Goal: Navigation & Orientation: Understand site structure

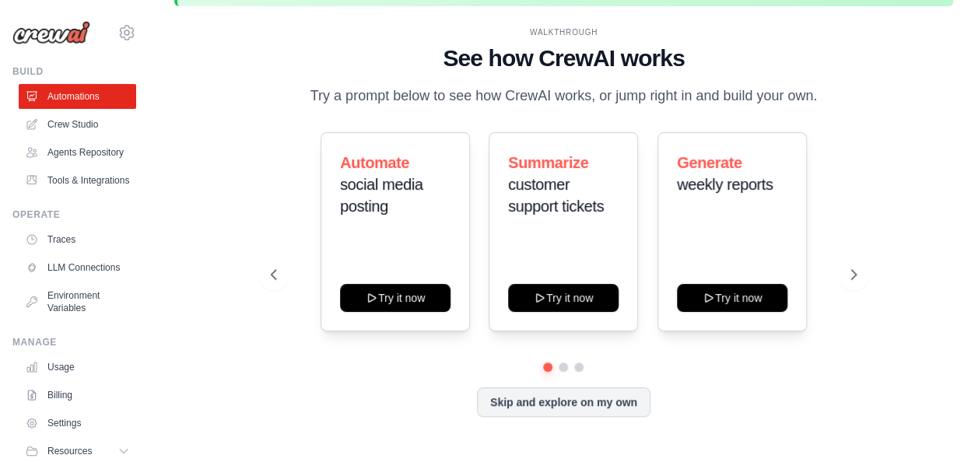
scroll to position [68, 0]
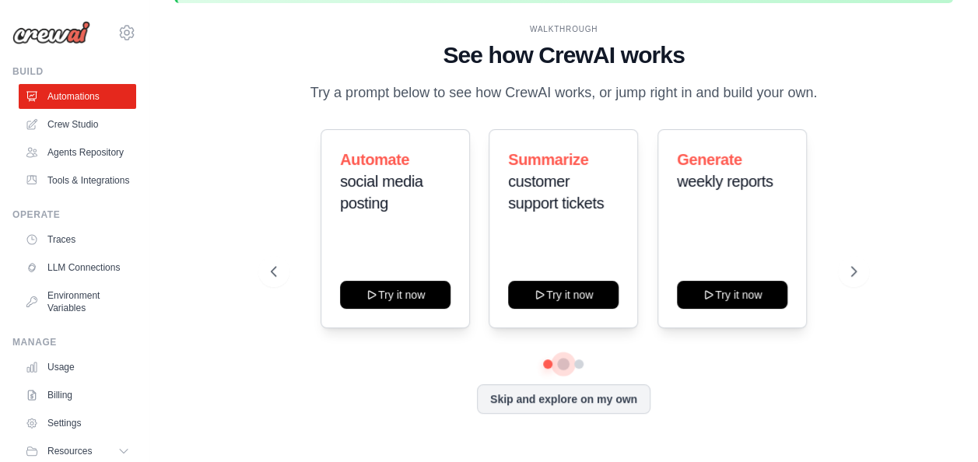
click at [562, 364] on button at bounding box center [564, 364] width 12 height 12
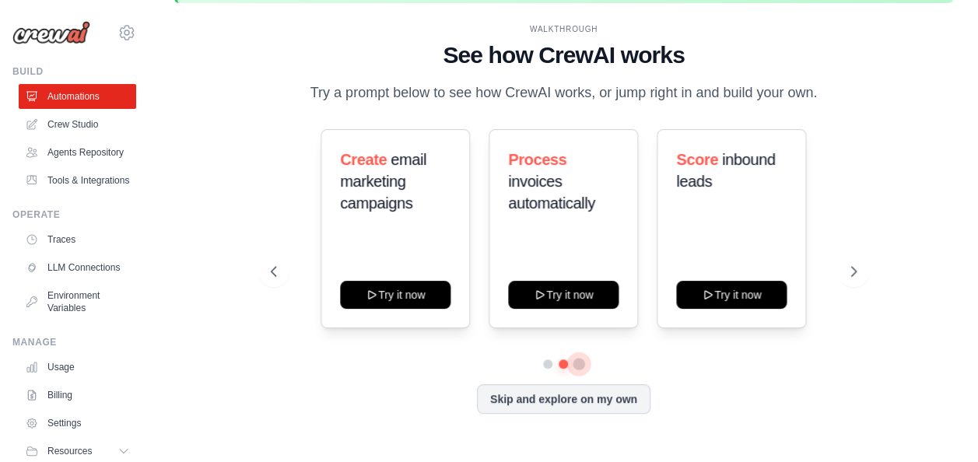
click at [579, 366] on button at bounding box center [579, 364] width 12 height 12
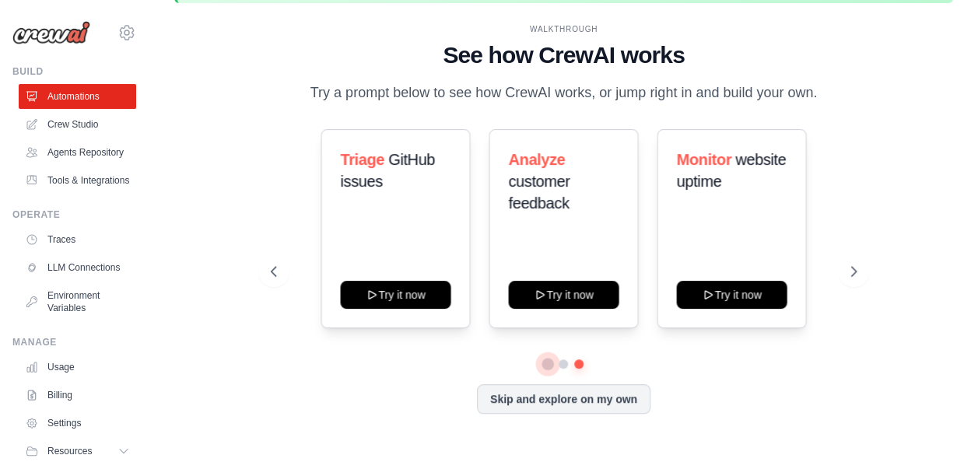
click at [546, 364] on button at bounding box center [548, 365] width 12 height 12
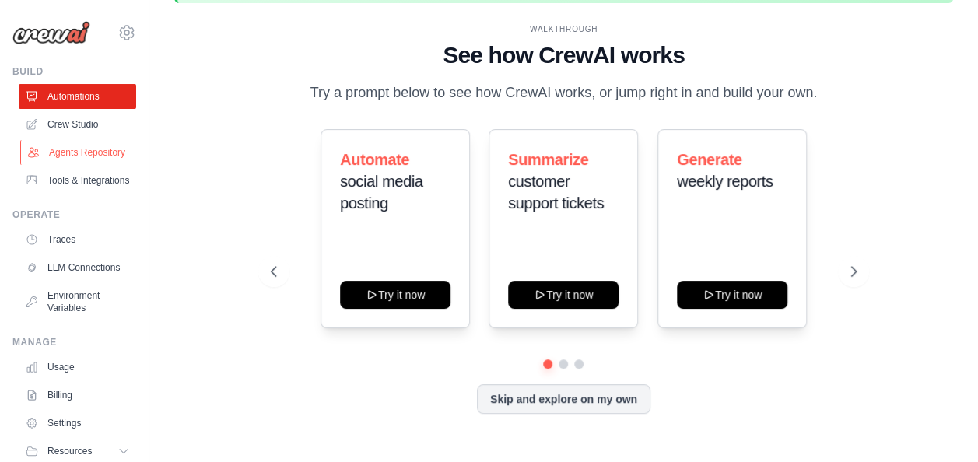
click at [56, 157] on link "Agents Repository" at bounding box center [78, 152] width 117 height 25
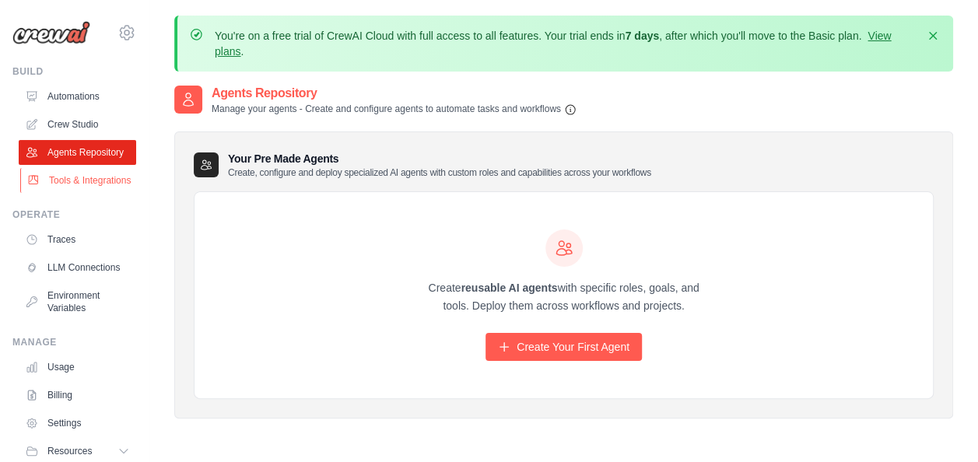
click at [66, 192] on link "Tools & Integrations" at bounding box center [78, 180] width 117 height 25
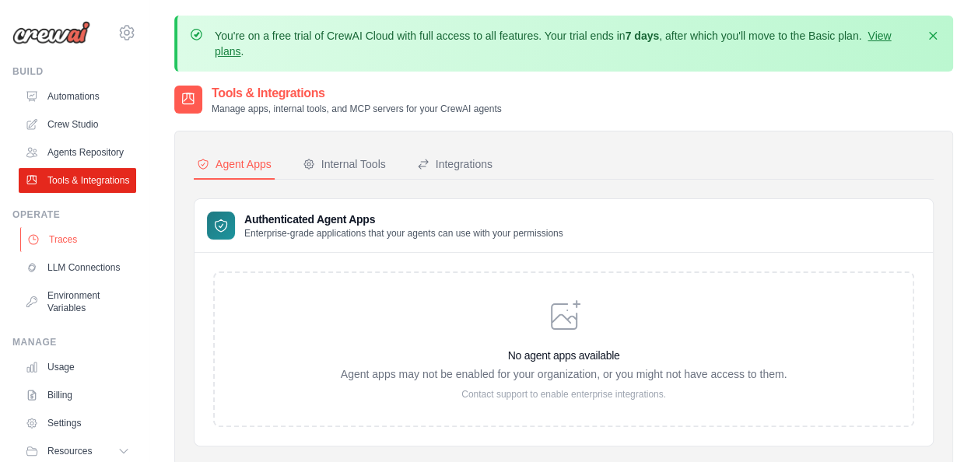
click at [73, 252] on link "Traces" at bounding box center [78, 239] width 117 height 25
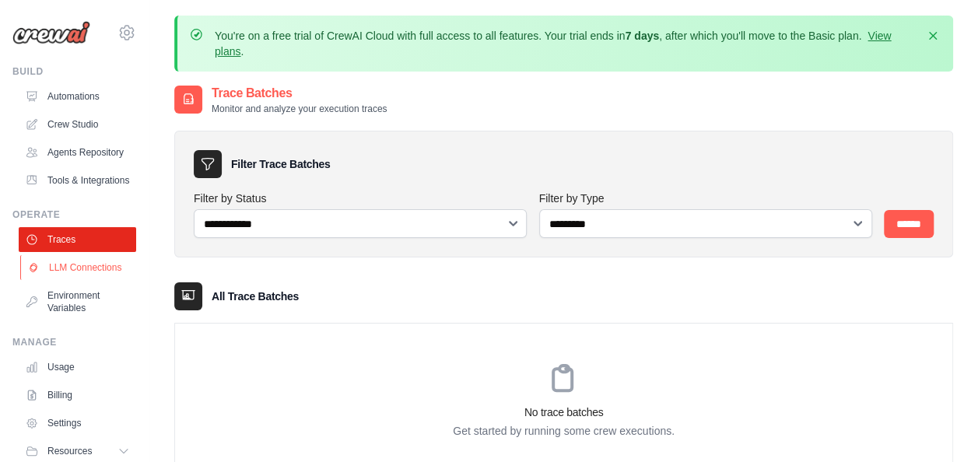
click at [63, 280] on link "LLM Connections" at bounding box center [78, 267] width 117 height 25
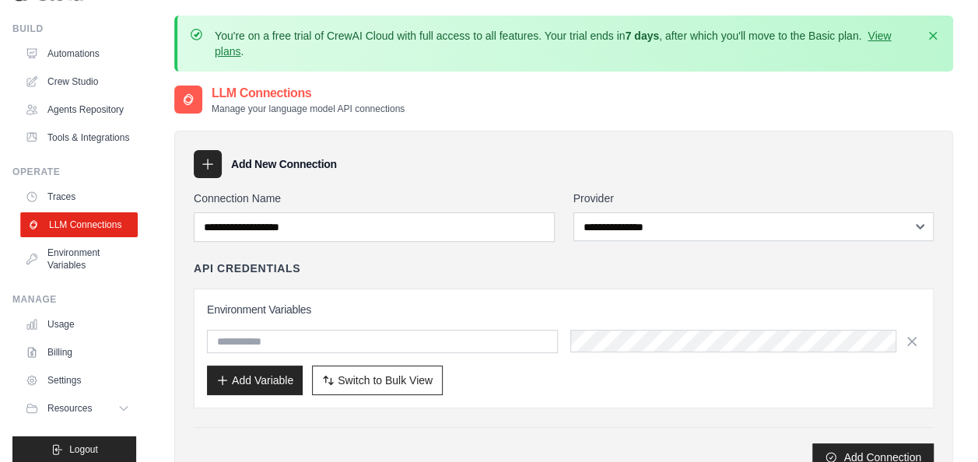
scroll to position [44, 0]
click at [70, 277] on link "Environment Variables" at bounding box center [78, 258] width 117 height 37
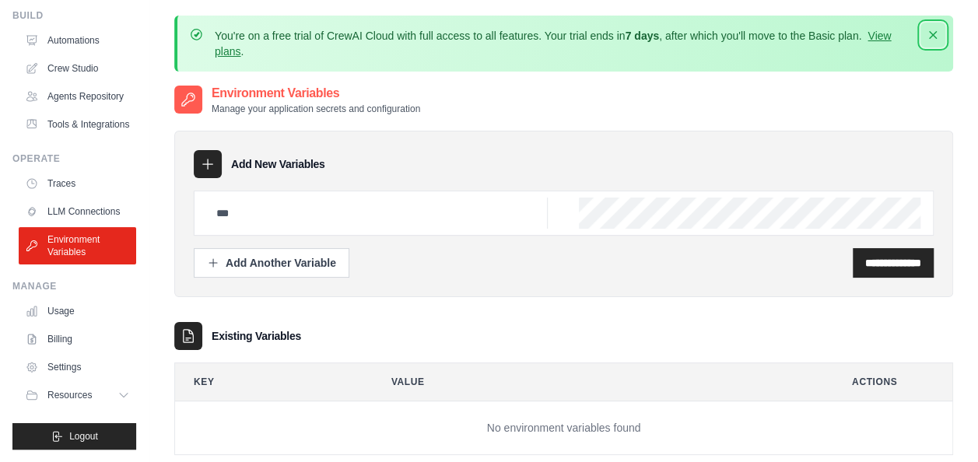
click at [931, 33] on icon "button" at bounding box center [933, 35] width 8 height 8
